Goal: Feedback & Contribution: Contribute content

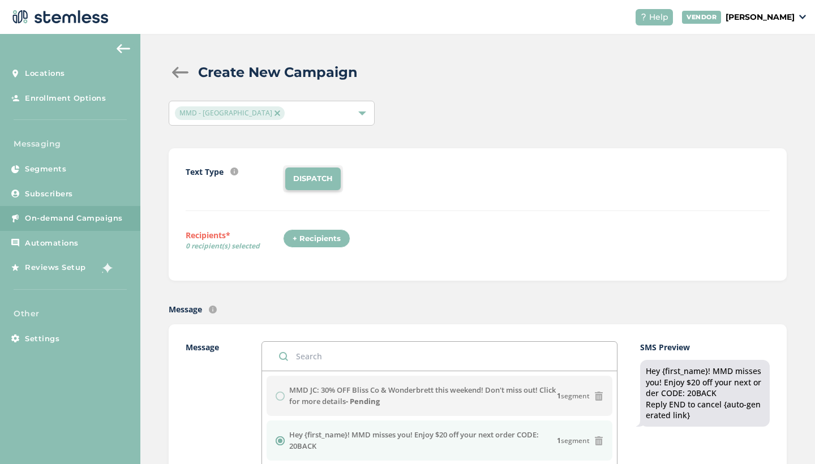
scroll to position [318, 0]
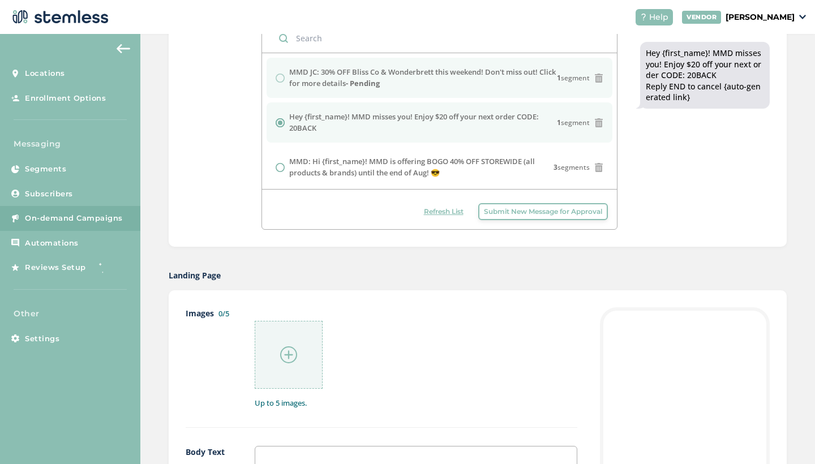
click at [341, 73] on label "MMD JC: 30% OFF Bliss Co & Wonderbrett this weekend! Don't miss out! Click for …" at bounding box center [423, 78] width 268 height 22
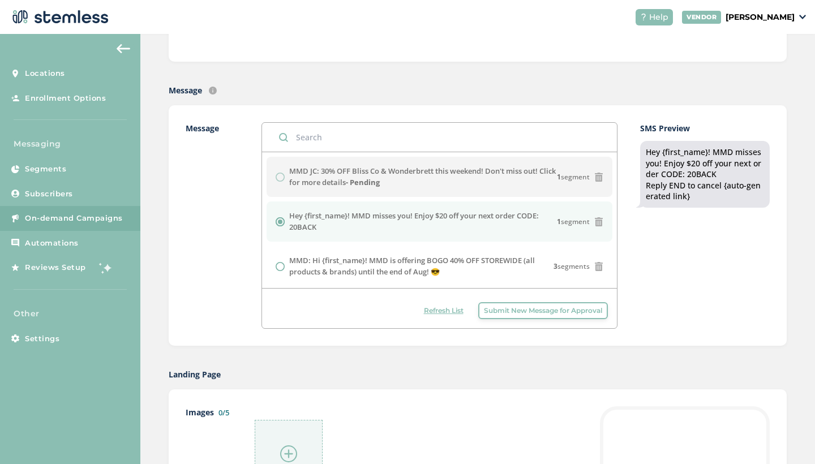
scroll to position [175, 0]
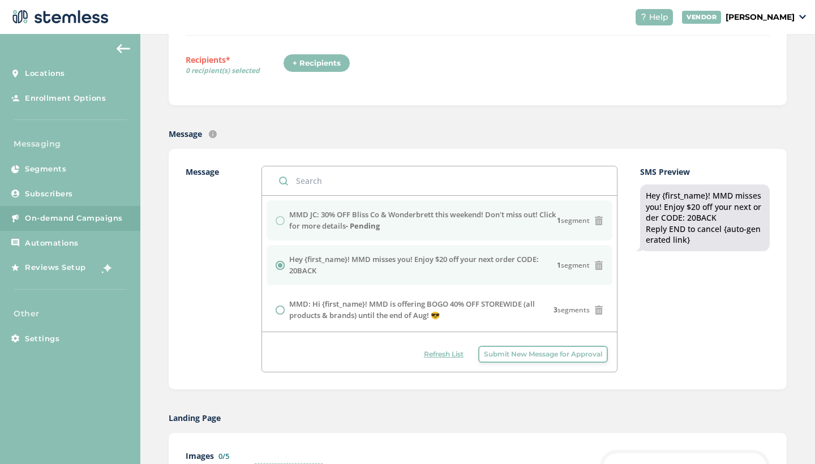
click at [298, 227] on label "MMD JC: 30% OFF Bliss Co & Wonderbrett this weekend! Don't miss out! Click for …" at bounding box center [423, 220] width 268 height 22
click at [278, 219] on div "MMD JC: 30% OFF Bliss Co & Wonderbrett this weekend! Don't miss out! Click for …" at bounding box center [440, 220] width 328 height 22
drag, startPoint x: 292, startPoint y: 213, endPoint x: 345, endPoint y: 227, distance: 54.6
click at [345, 227] on label "MMD JC: 30% OFF Bliss Co & Wonderbrett this weekend! Don't miss out! Click for …" at bounding box center [423, 220] width 268 height 22
copy label "MMD JC: 30% OFF Bliss Co & Wonderbrett this weekend! Don't miss out! Click for …"
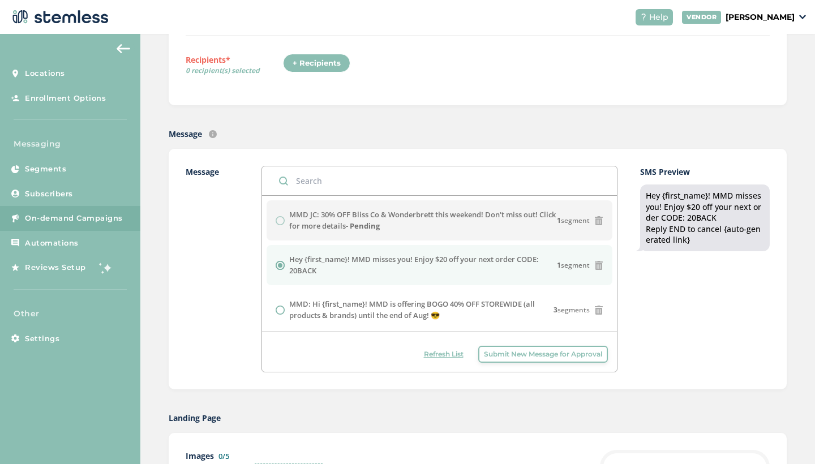
click at [509, 351] on span "Submit New Message for Approval" at bounding box center [543, 354] width 118 height 10
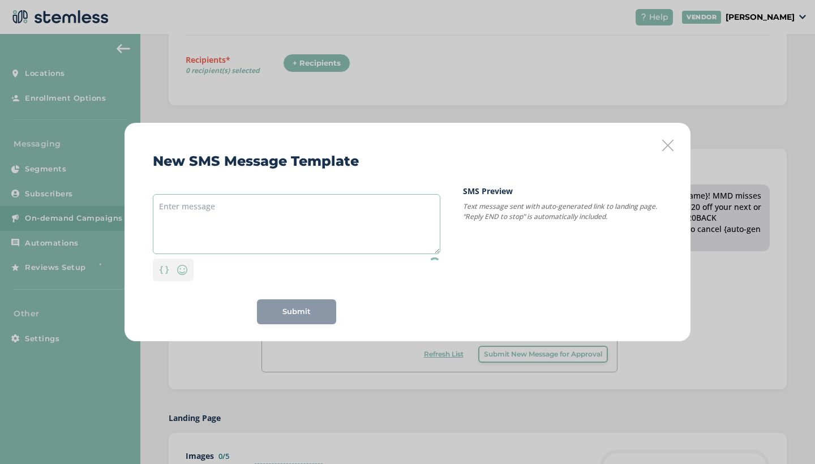
click at [190, 217] on textarea at bounding box center [296, 224] width 287 height 60
paste textarea "MMD JC: 30% OFF Bliss Co & Wonderbrett this weekend! Don't miss out! Click for …"
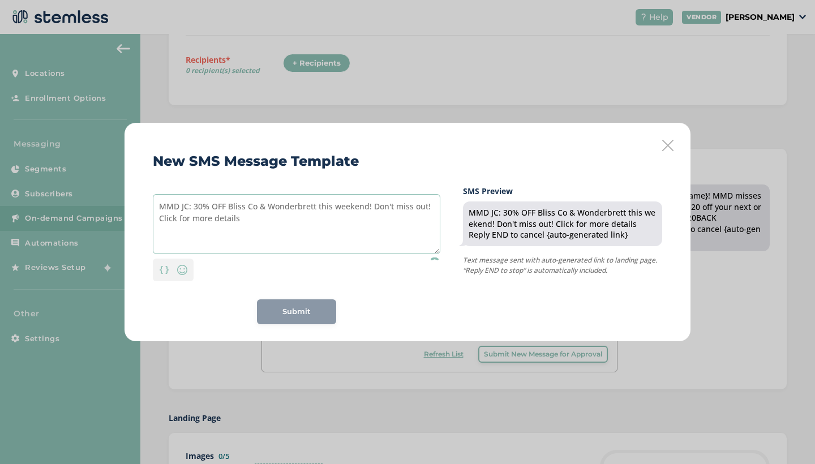
click at [285, 209] on textarea "MMD JC: 30% OFF Bliss Co & Wonderbrett this weekend! Don't miss out! Click for …" at bounding box center [296, 224] width 287 height 60
click at [285, 206] on textarea "MMD JC: 30% OFF Bliss Co & Wonderbrett this weekend! Don't miss out! Click for …" at bounding box center [296, 224] width 287 height 60
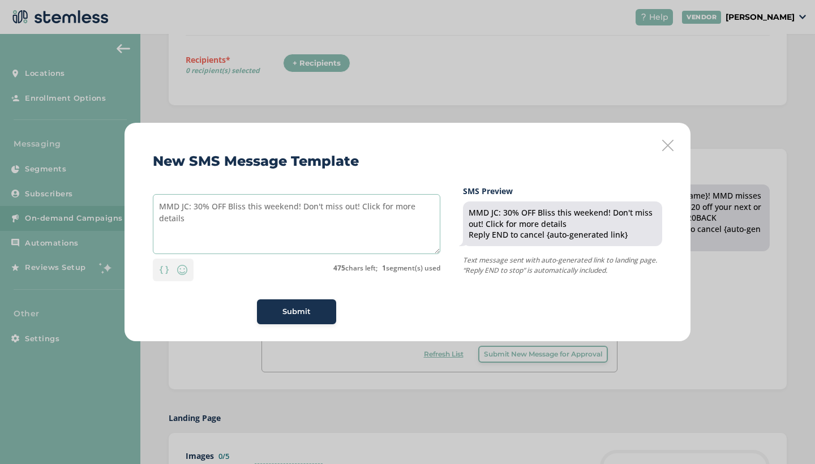
type textarea "MMD JC: 30% OFF Bliss this weekend! Don't miss out! Click for more details"
click at [303, 311] on span "Submit" at bounding box center [296, 311] width 28 height 11
